Goal: Transaction & Acquisition: Obtain resource

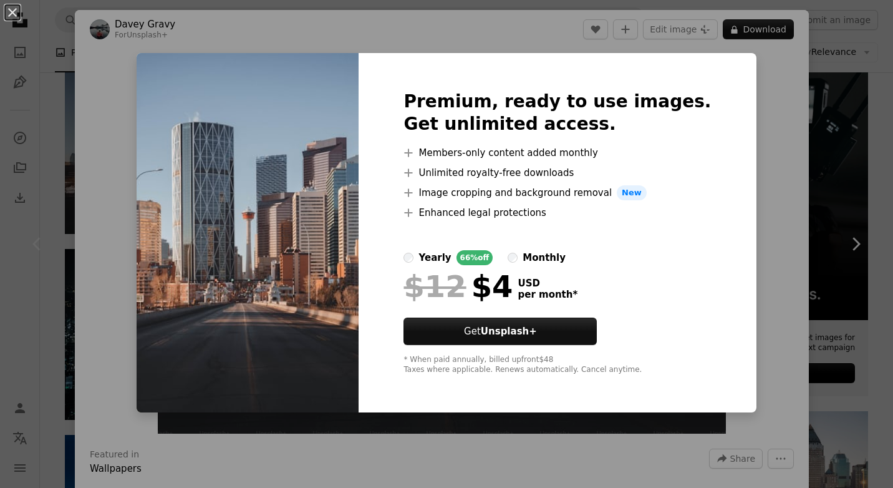
scroll to position [250, 0]
click at [733, 57] on div "An X shape Premium, ready to use images. Get unlimited access. A plus sign Memb…" at bounding box center [446, 244] width 893 height 488
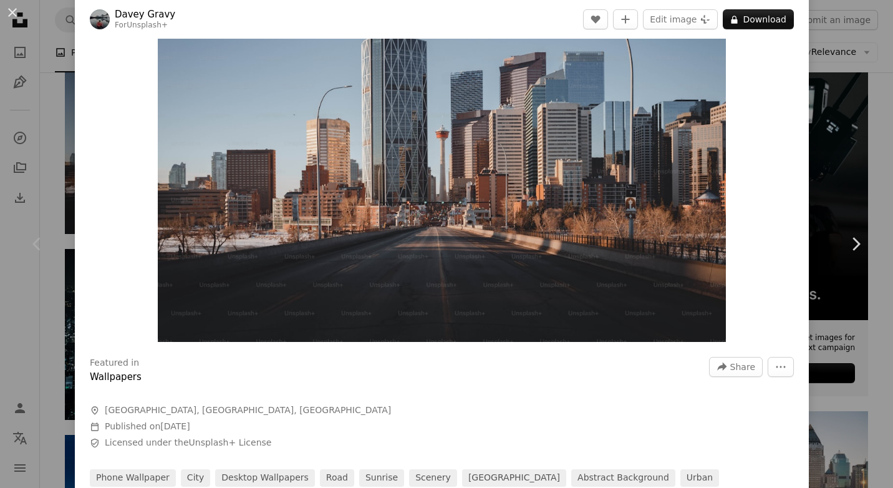
scroll to position [62, 0]
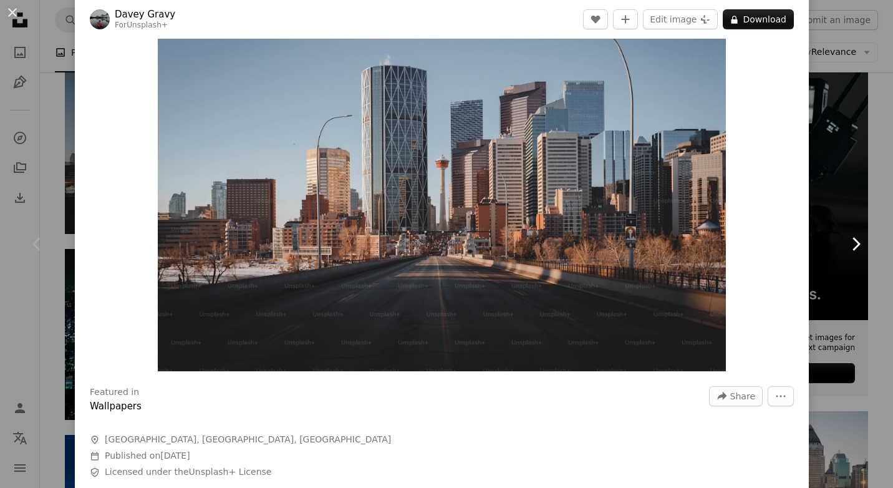
click at [846, 240] on icon "Chevron right" at bounding box center [856, 244] width 20 height 20
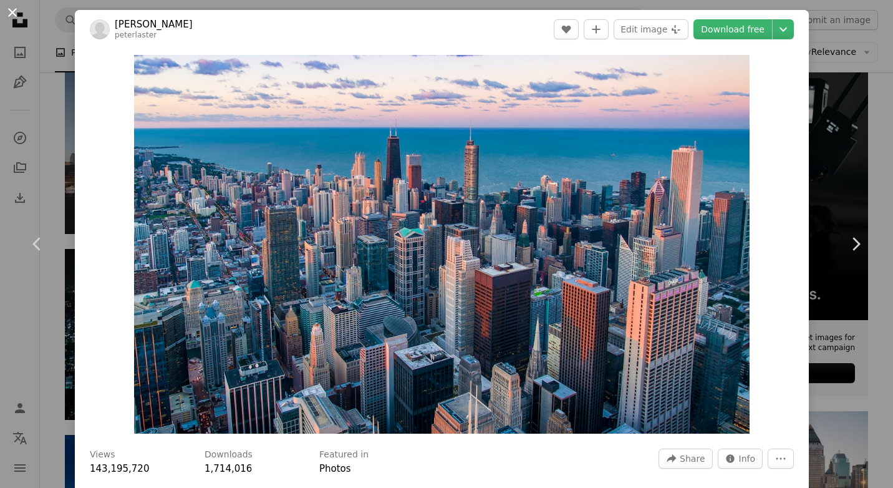
click at [11, 13] on button "An X shape" at bounding box center [12, 12] width 15 height 15
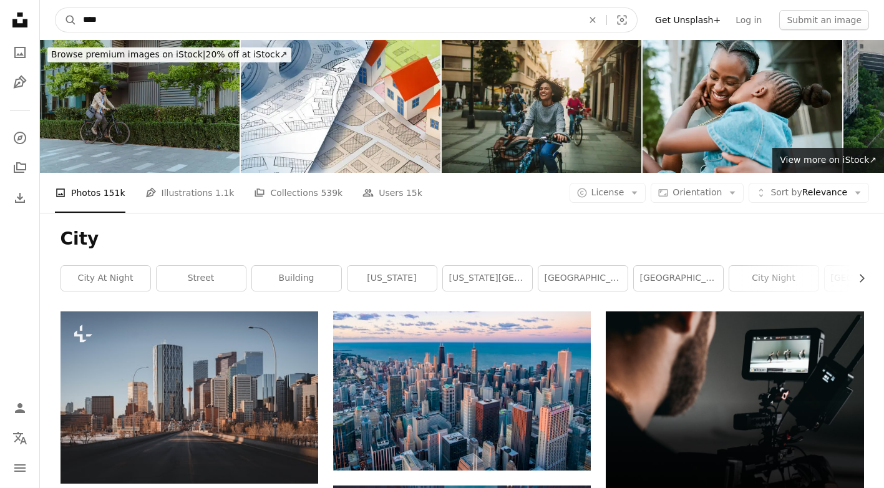
click at [110, 20] on input "****" at bounding box center [328, 20] width 502 height 24
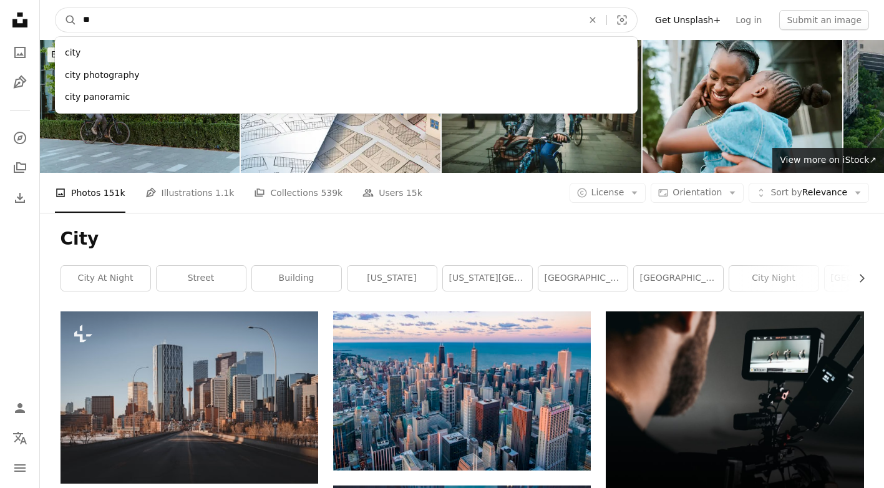
type input "*"
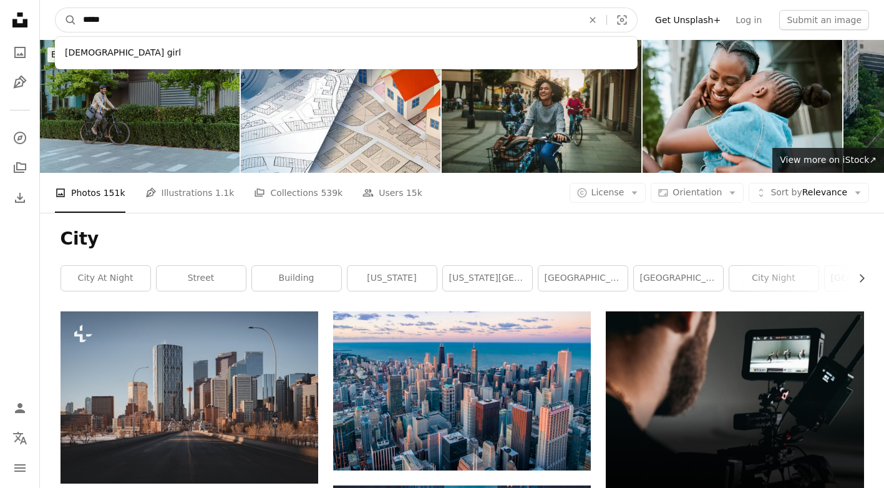
type input "*****"
click at [56, 8] on button "A magnifying glass" at bounding box center [66, 20] width 21 height 24
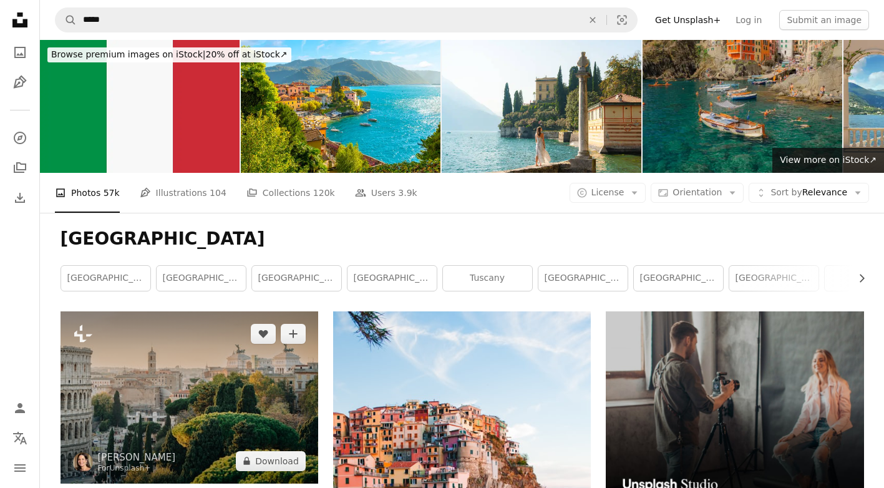
click at [203, 359] on img at bounding box center [190, 397] width 258 height 172
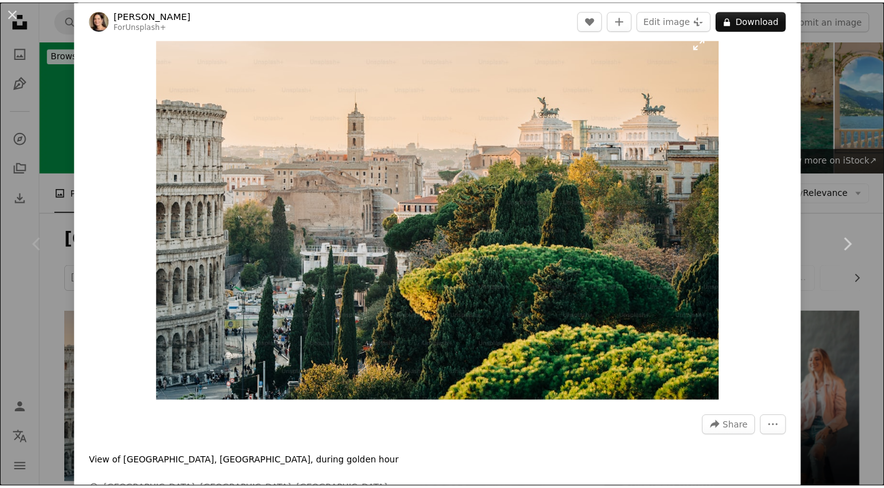
scroll to position [62, 0]
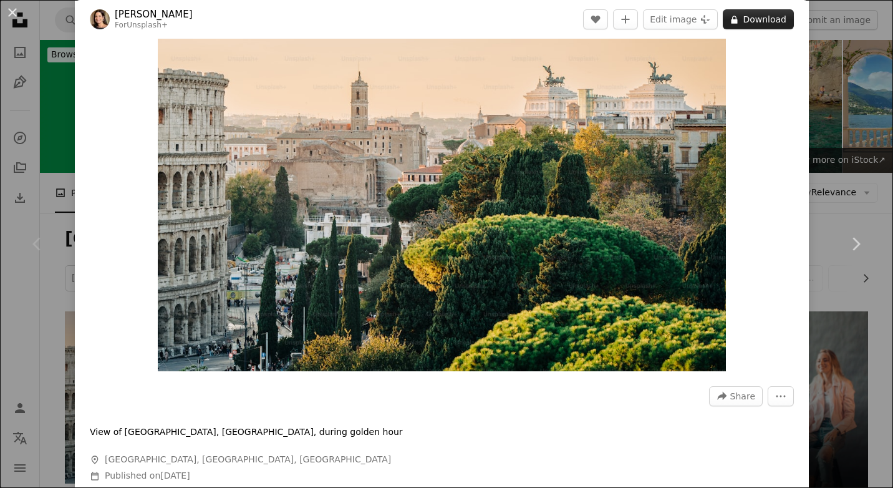
click at [749, 20] on button "A lock Download" at bounding box center [758, 19] width 71 height 20
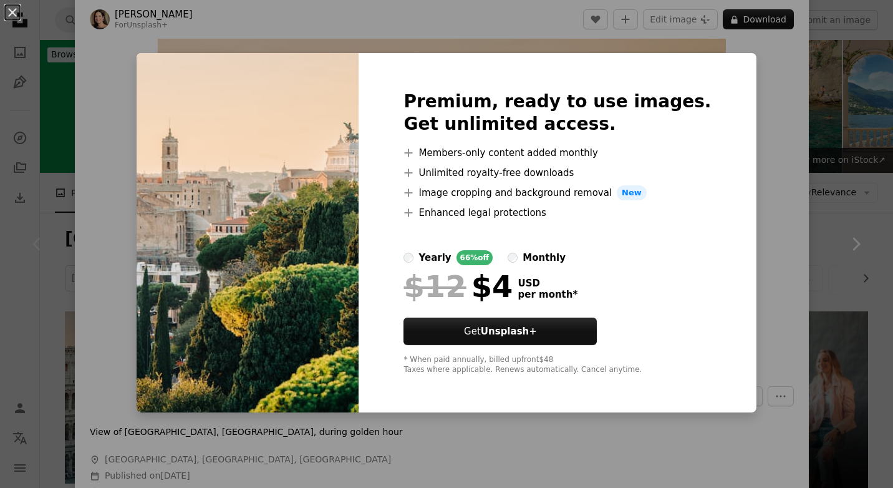
click at [761, 145] on div "An X shape Premium, ready to use images. Get unlimited access. A plus sign Memb…" at bounding box center [446, 244] width 893 height 488
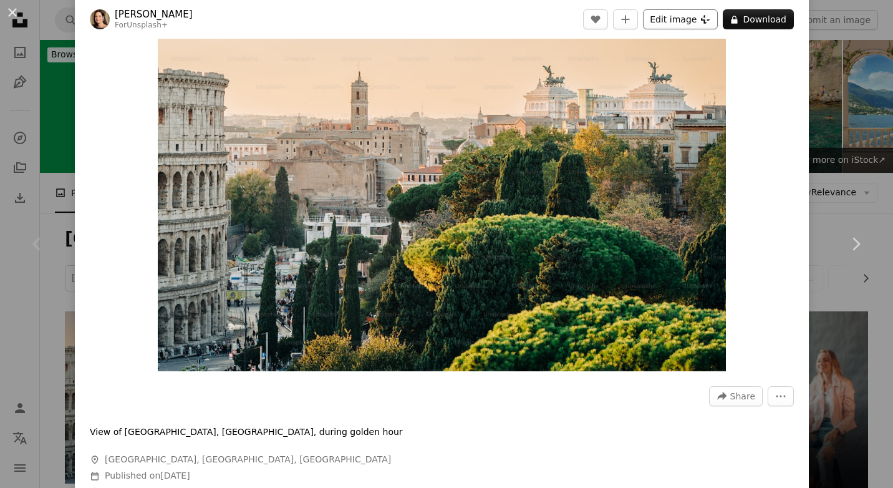
click at [670, 19] on button "Edit image Plus sign for Unsplash+" at bounding box center [680, 19] width 75 height 20
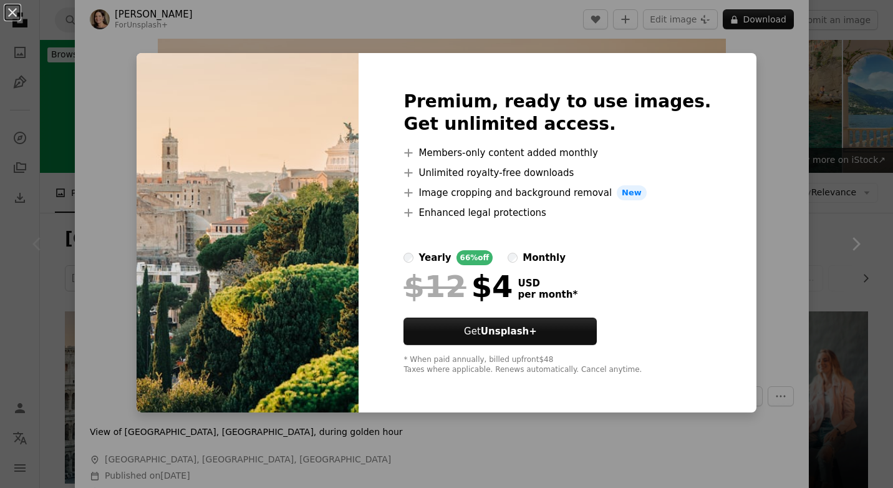
click at [807, 140] on div "An X shape Premium, ready to use images. Get unlimited access. A plus sign Memb…" at bounding box center [446, 244] width 893 height 488
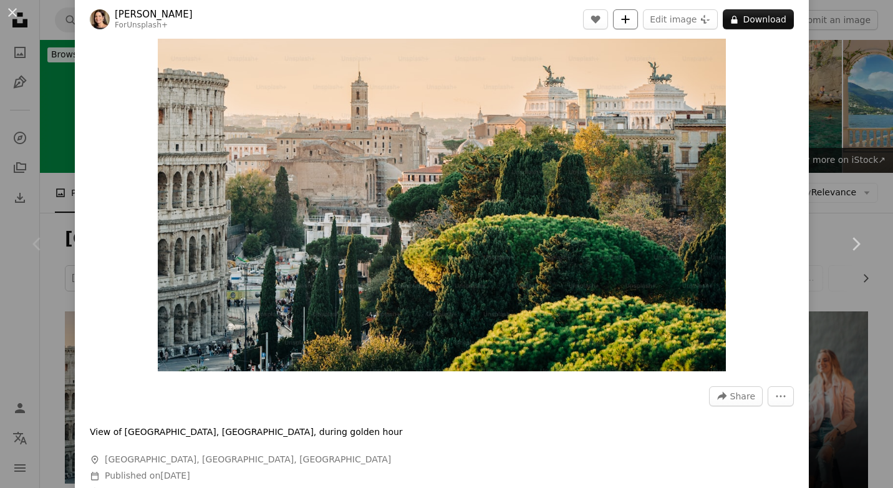
click at [623, 19] on icon "Add to Collection" at bounding box center [626, 19] width 8 height 8
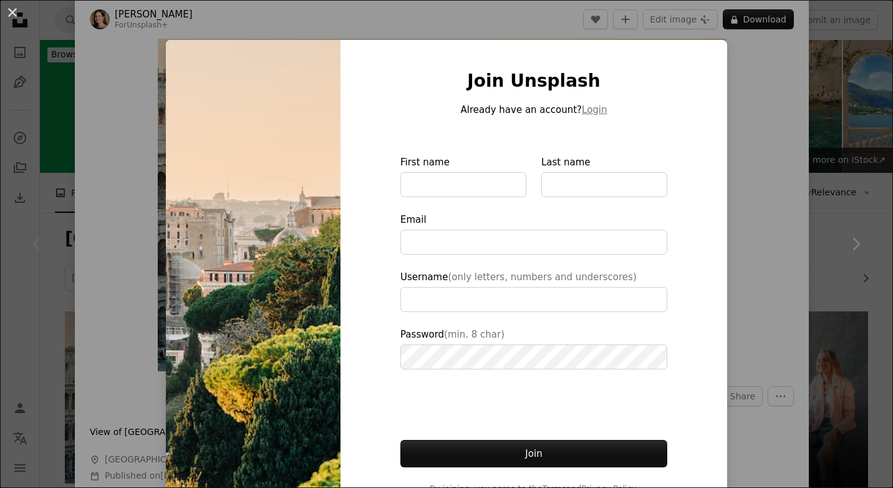
click at [760, 172] on div "An X shape Join Unsplash Already have an account? Login First name Last name Em…" at bounding box center [446, 244] width 893 height 488
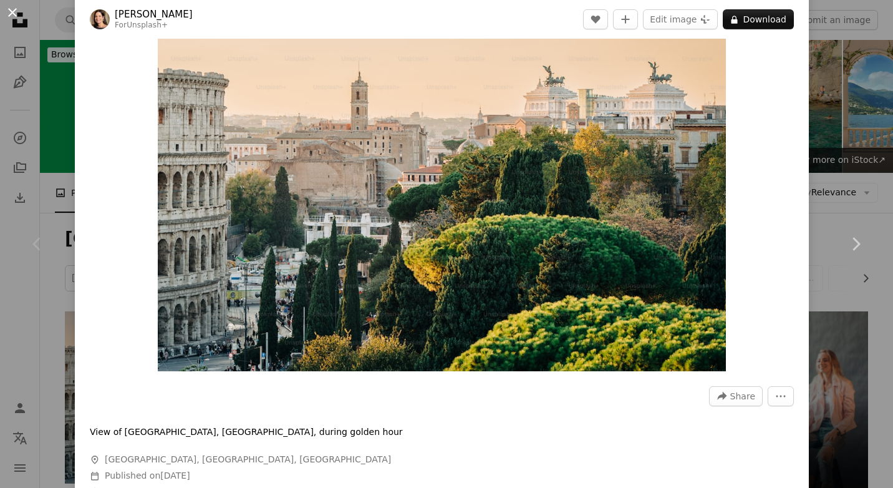
click at [10, 14] on button "An X shape" at bounding box center [12, 12] width 15 height 15
